Goal: Task Accomplishment & Management: Use online tool/utility

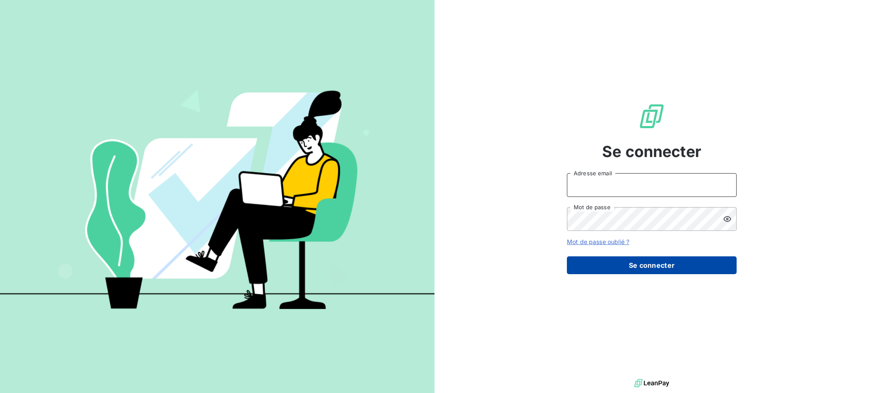
type input "annelaurechemin@beal-planet.com"
click at [618, 266] on button "Se connecter" at bounding box center [652, 265] width 170 height 18
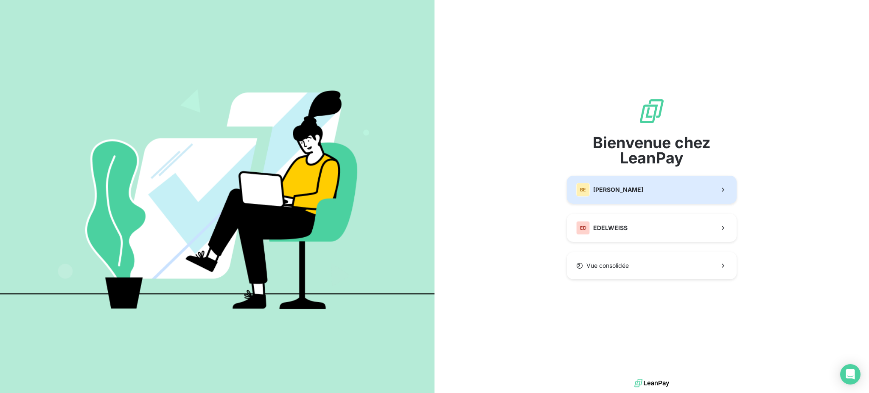
click at [650, 186] on button "BE BEAL" at bounding box center [652, 190] width 170 height 28
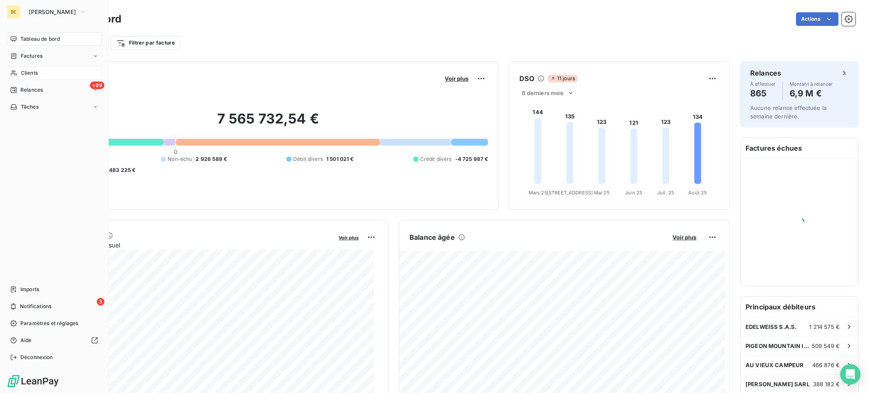
click at [22, 70] on span "Clients" at bounding box center [29, 73] width 17 height 8
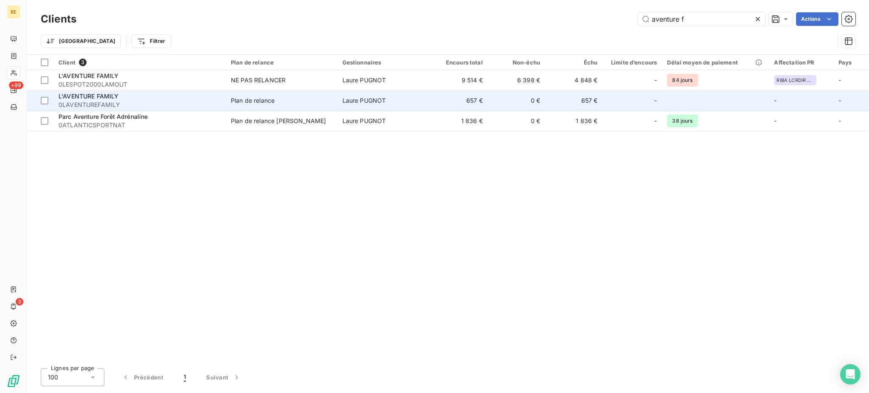
type input "aventure f"
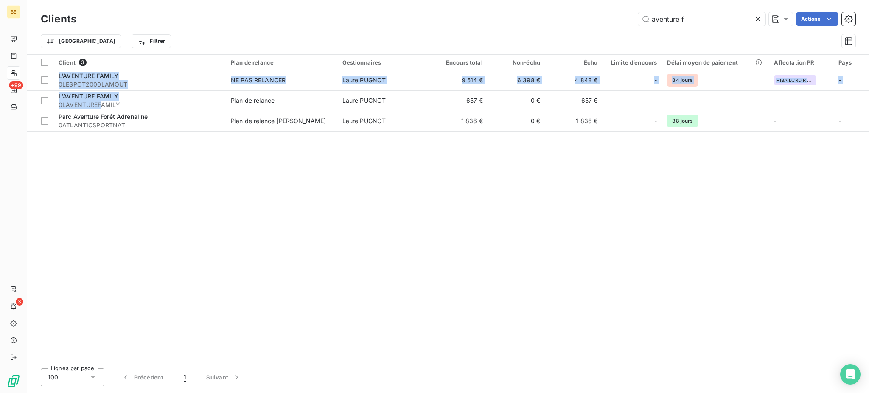
drag, startPoint x: 101, startPoint y: 103, endPoint x: 122, endPoint y: 196, distance: 96.1
click at [122, 196] on div "Client 3 Plan de relance Gestionnaires Encours total Non-échu Échu Limite d’enc…" at bounding box center [448, 208] width 842 height 307
click at [280, 215] on div "Client 3 Plan de relance Gestionnaires Encours total Non-échu Échu Limite d’enc…" at bounding box center [448, 208] width 842 height 307
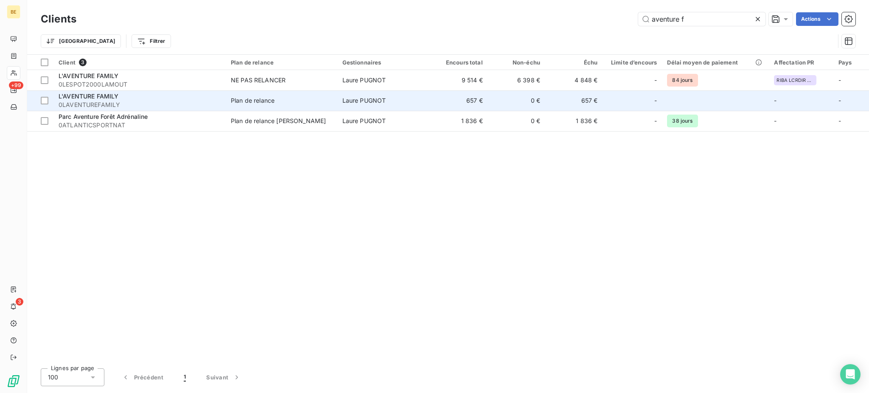
click at [138, 103] on span "0LAVENTUREFAMILY" at bounding box center [140, 105] width 162 height 8
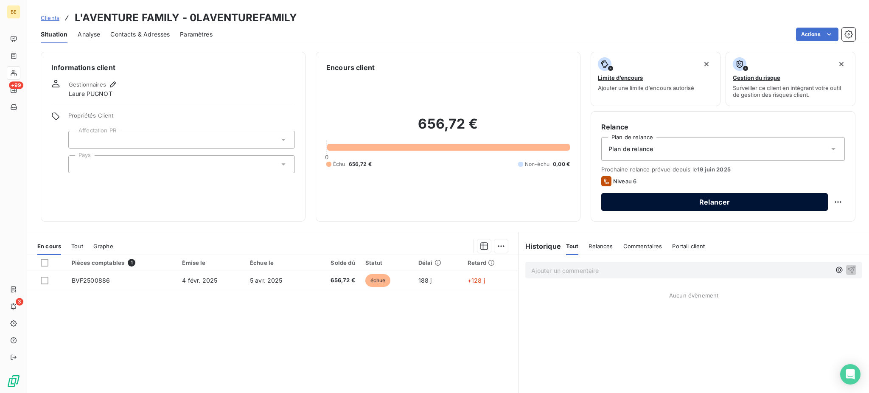
click at [713, 204] on button "Relancer" at bounding box center [714, 202] width 227 height 18
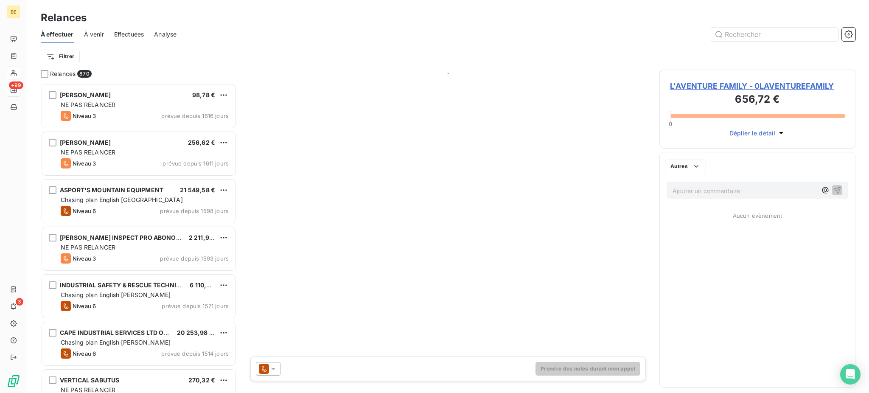
scroll to position [302, 187]
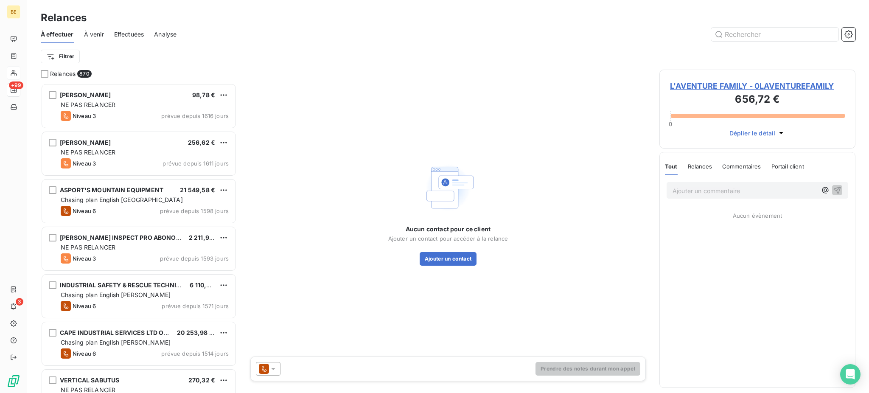
click at [277, 373] on div at bounding box center [268, 369] width 25 height 14
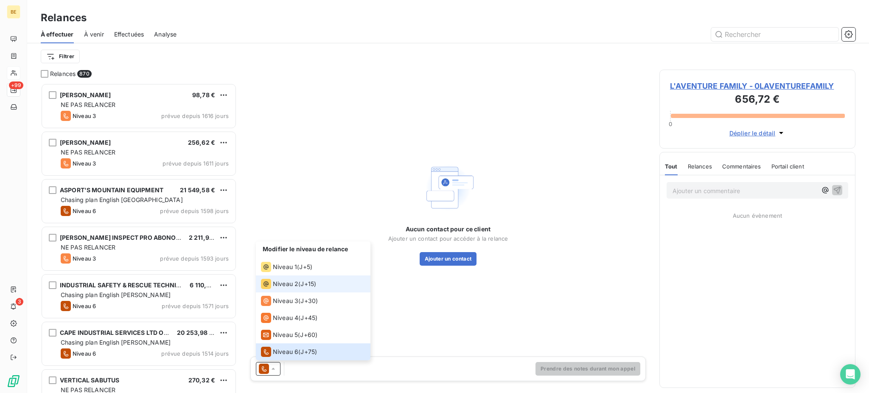
click at [295, 287] on span "Niveau 2" at bounding box center [285, 284] width 25 height 8
